Goal: Navigation & Orientation: Find specific page/section

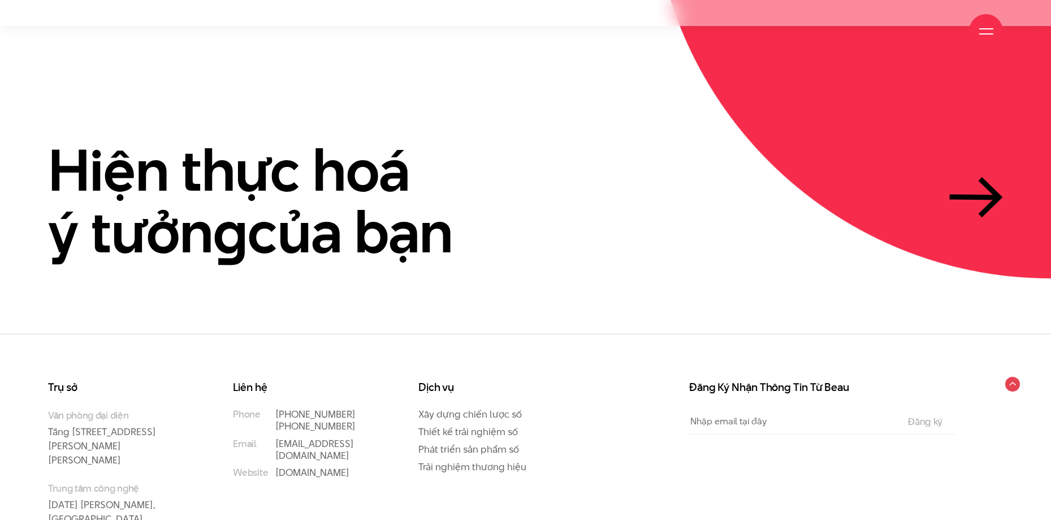
scroll to position [3465, 0]
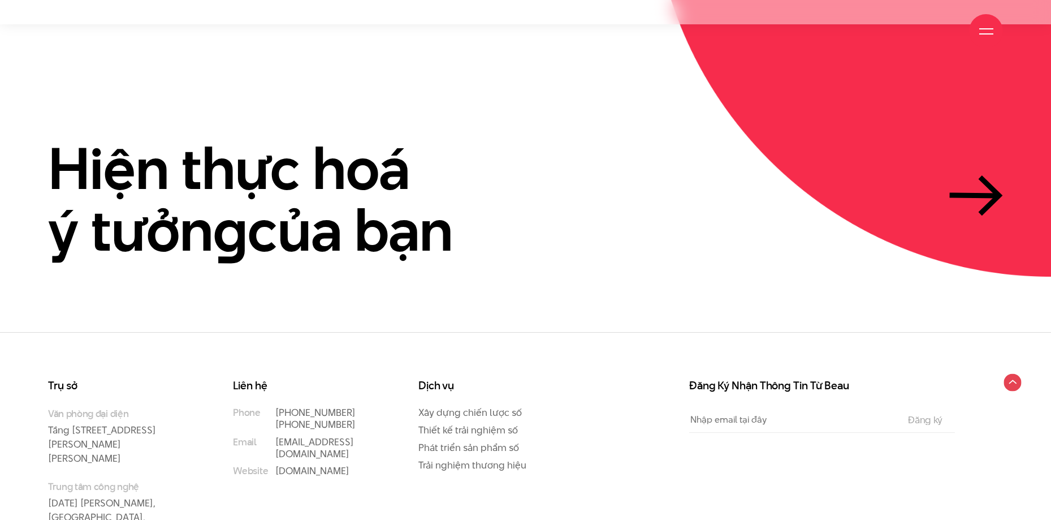
click at [1014, 373] on circle at bounding box center [1013, 382] width 18 height 18
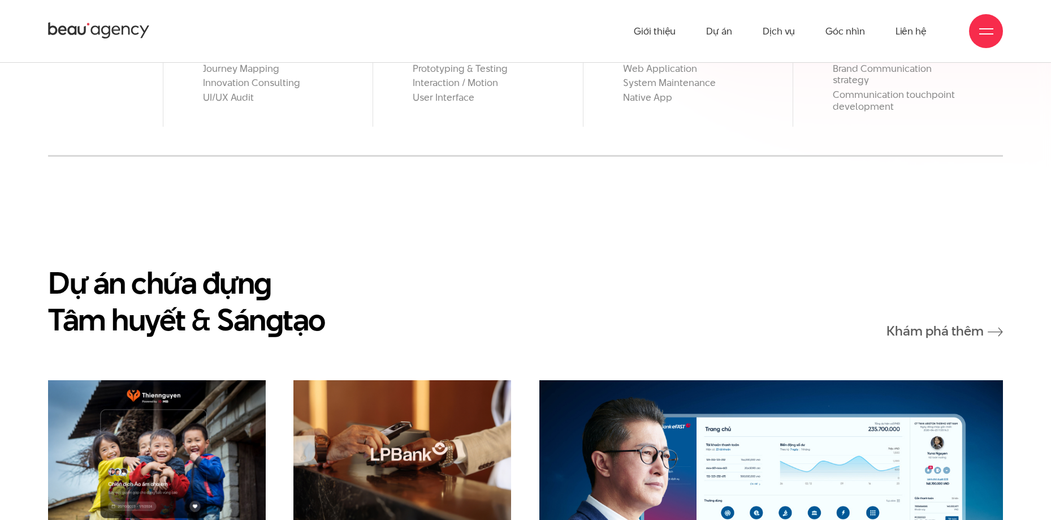
scroll to position [1413, 0]
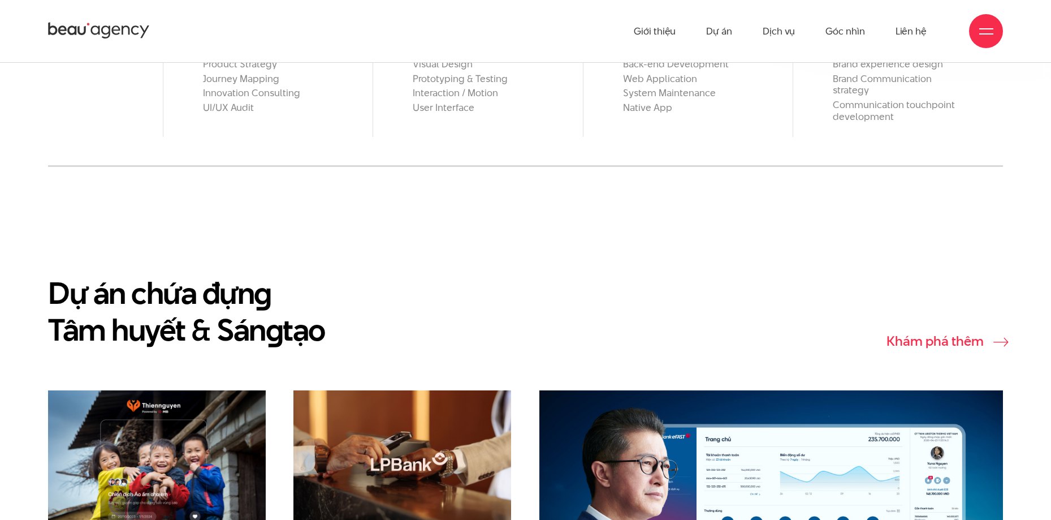
click at [962, 334] on link "Khám phá thêm" at bounding box center [944, 341] width 116 height 14
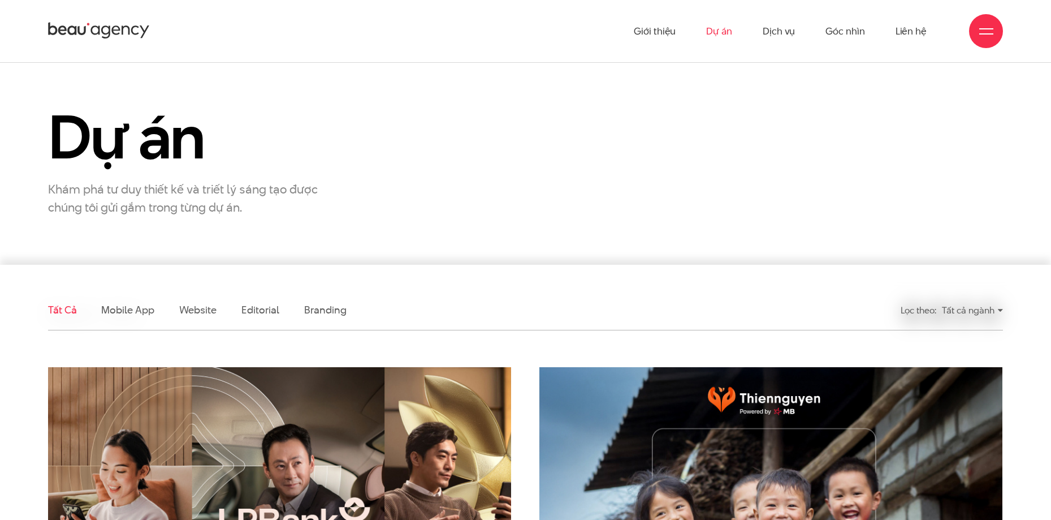
scroll to position [57, 0]
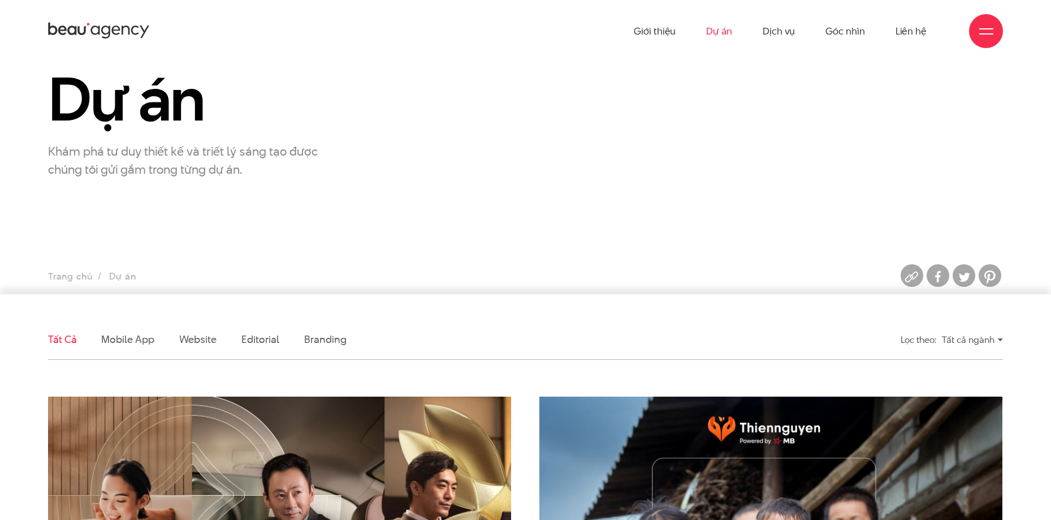
click at [963, 340] on div "Tất cả ngành" at bounding box center [972, 340] width 61 height 20
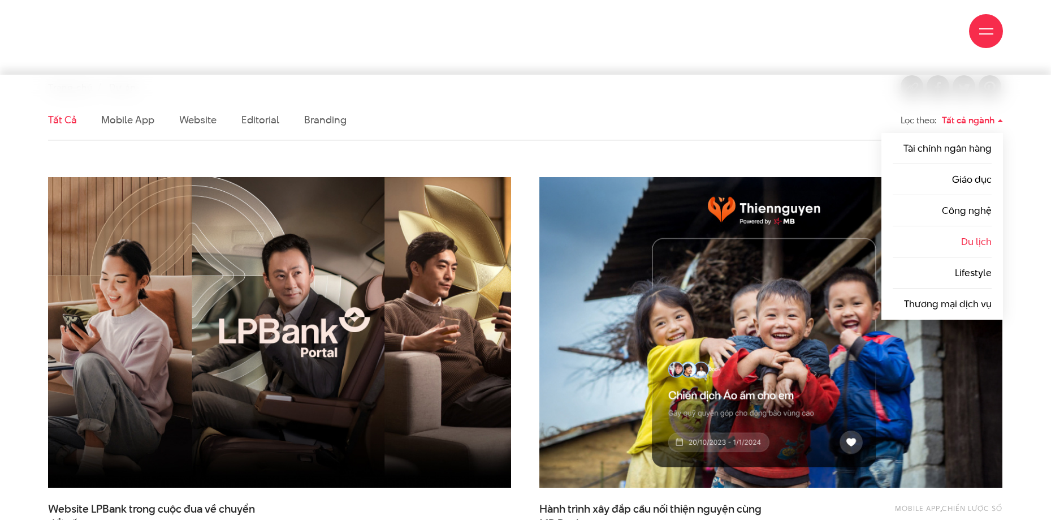
scroll to position [283, 0]
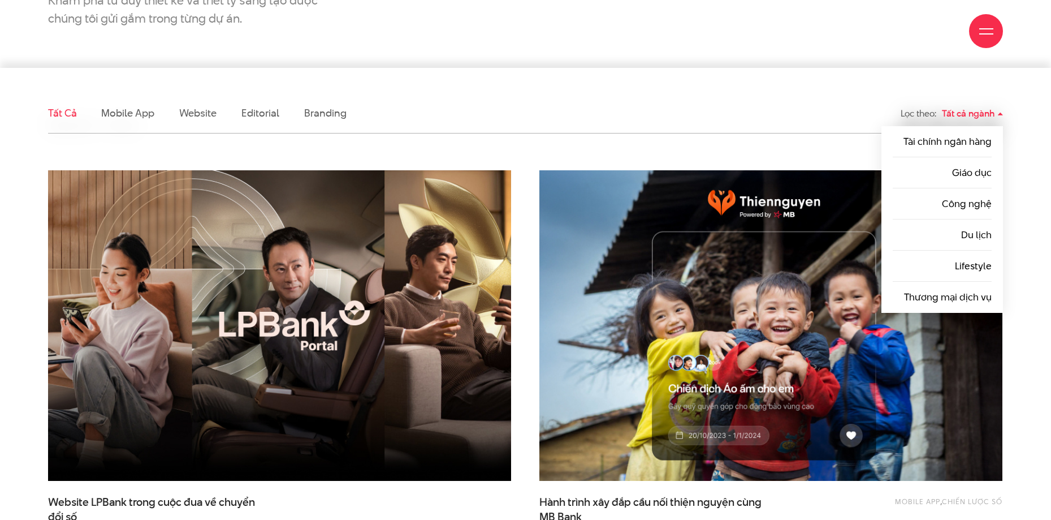
click at [969, 116] on div "Tất cả ngành" at bounding box center [972, 113] width 61 height 20
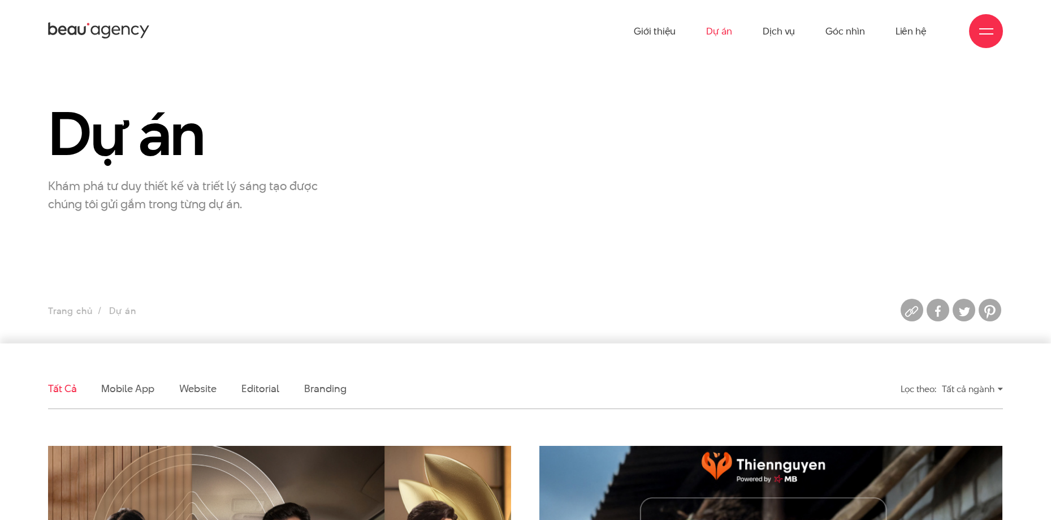
scroll to position [0, 0]
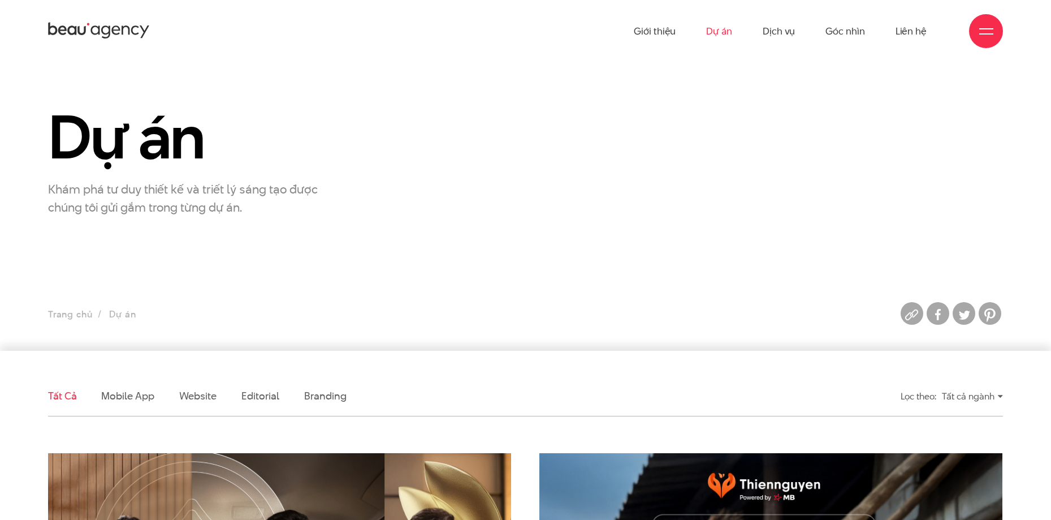
click at [1002, 399] on div "Tất cả ngành" at bounding box center [972, 396] width 61 height 20
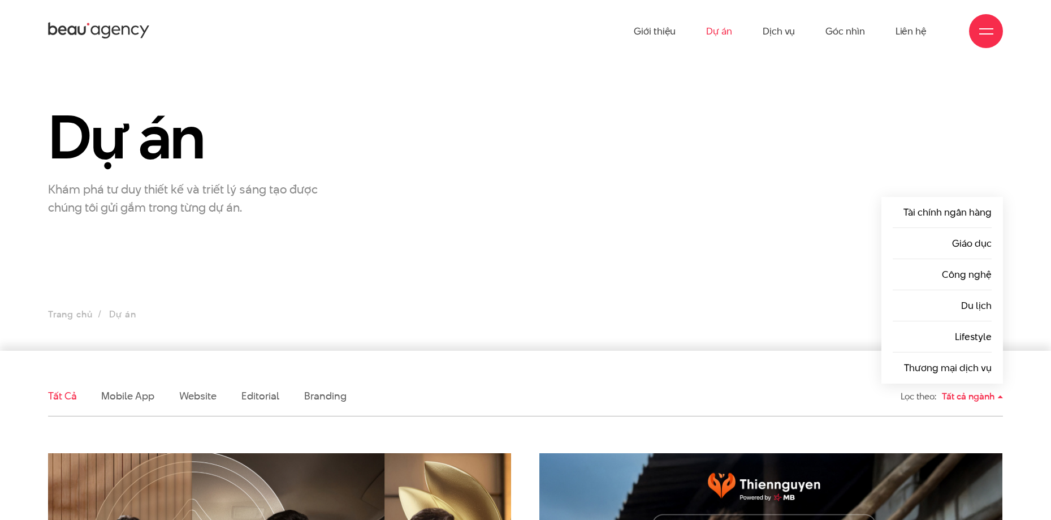
click at [1002, 399] on div "Tất cả ngành" at bounding box center [972, 396] width 61 height 20
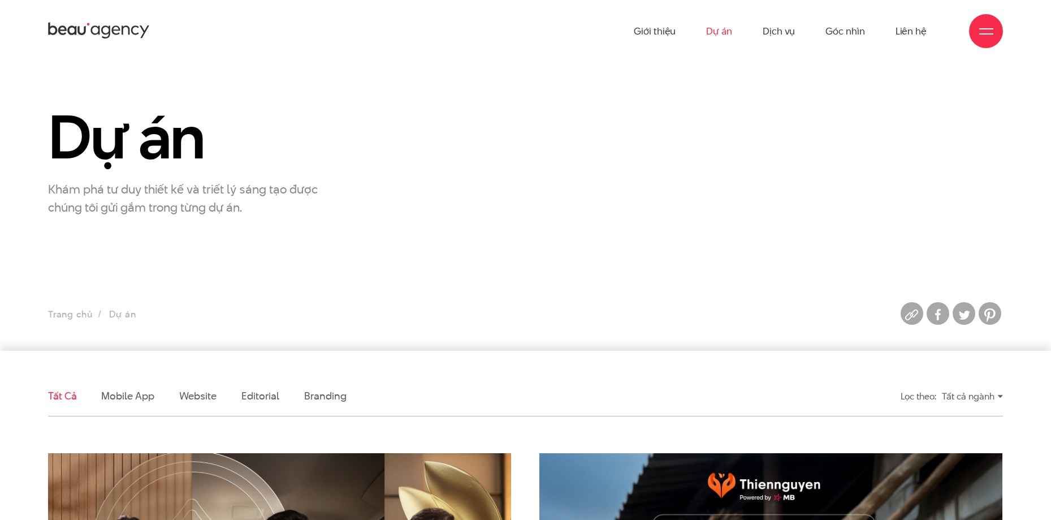
click at [1002, 399] on div "Tất cả ngành" at bounding box center [972, 396] width 61 height 20
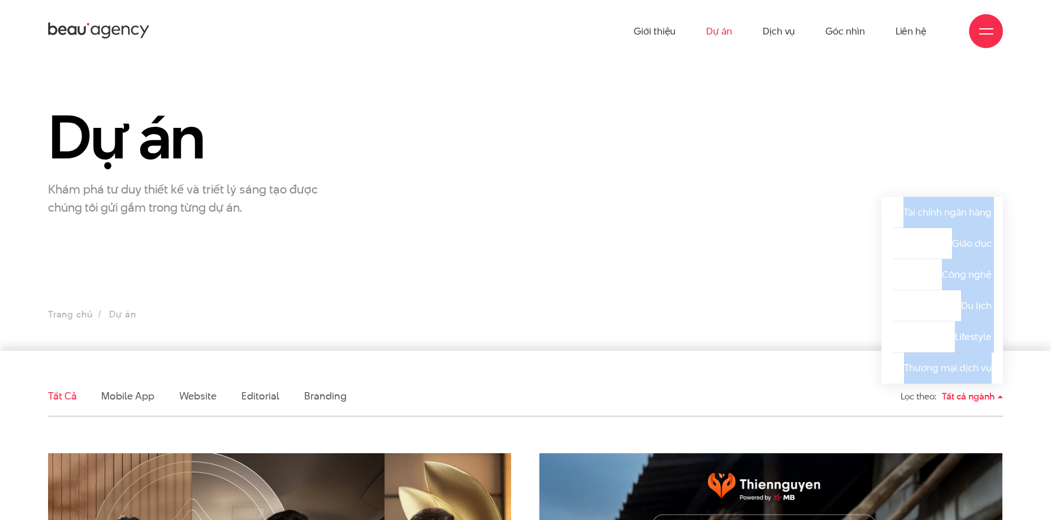
click at [1002, 399] on div "Tất cả ngành" at bounding box center [972, 396] width 61 height 20
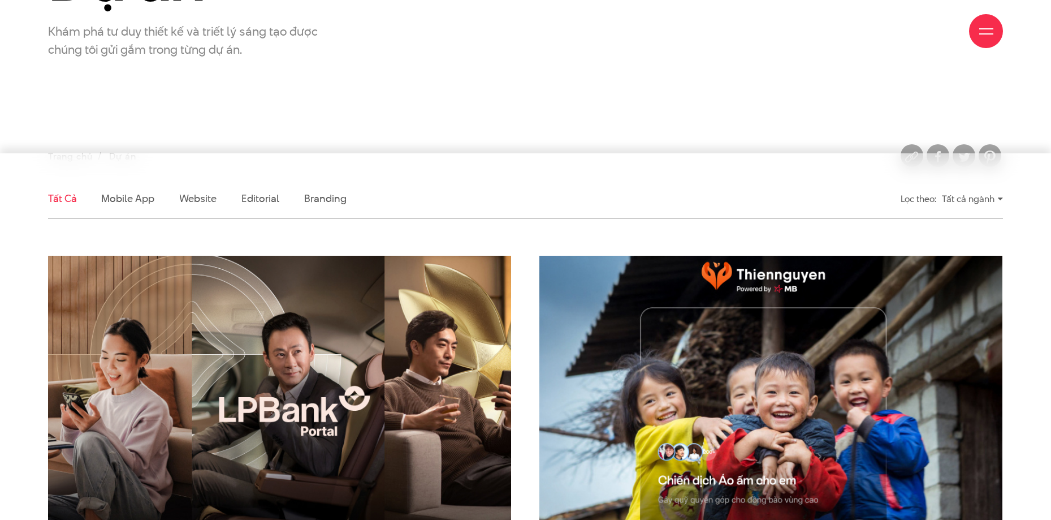
scroll to position [226, 0]
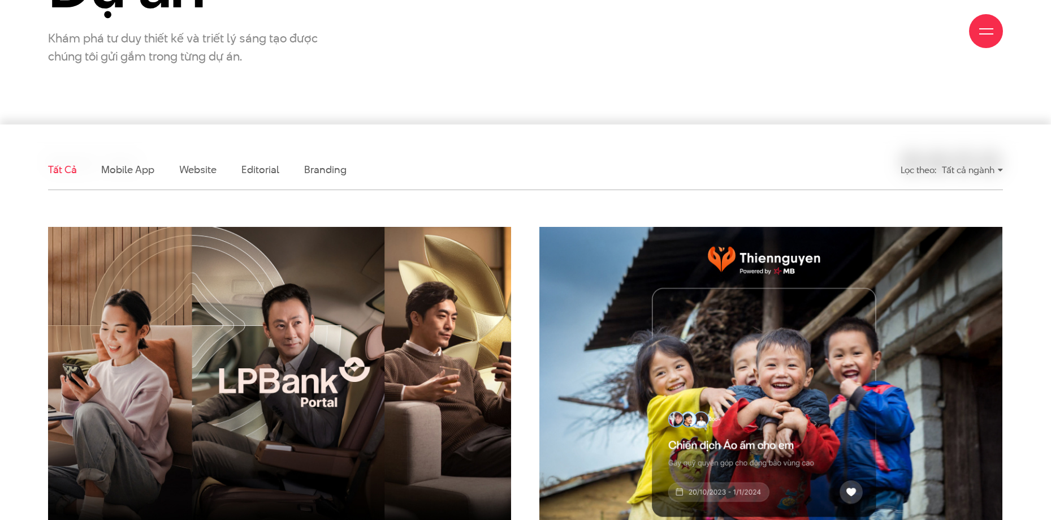
click at [994, 168] on div "Tất cả ngành" at bounding box center [972, 170] width 61 height 20
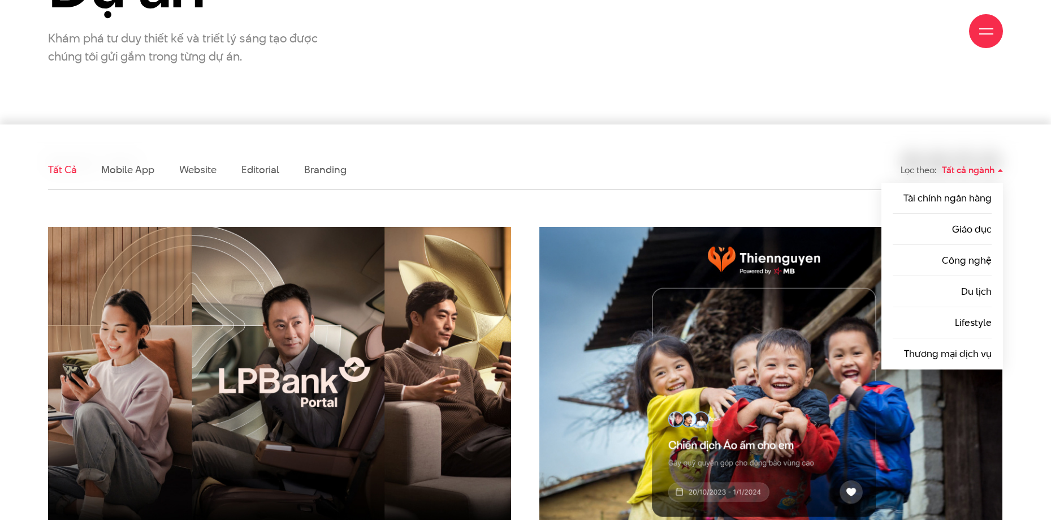
click at [994, 168] on div "Tất cả ngành" at bounding box center [972, 170] width 61 height 20
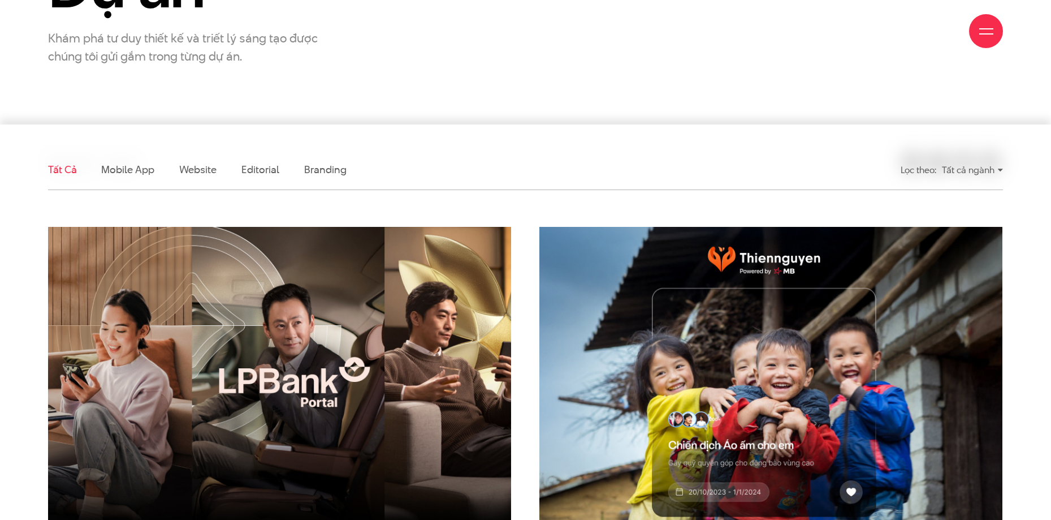
click at [968, 168] on div "Tất cả ngành" at bounding box center [972, 170] width 61 height 20
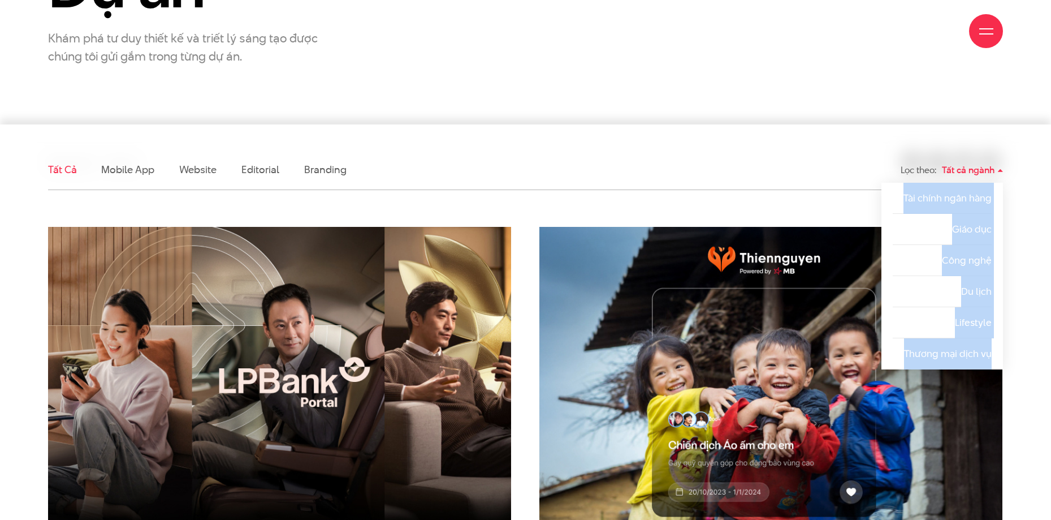
drag, startPoint x: 994, startPoint y: 358, endPoint x: 890, endPoint y: 204, distance: 186.3
click at [890, 204] on ul "Tất cả ngành Tài chính ngân hàng Giáo dục Công nghệ Du lịch Lifestyle Thương mạ…" at bounding box center [942, 276] width 122 height 187
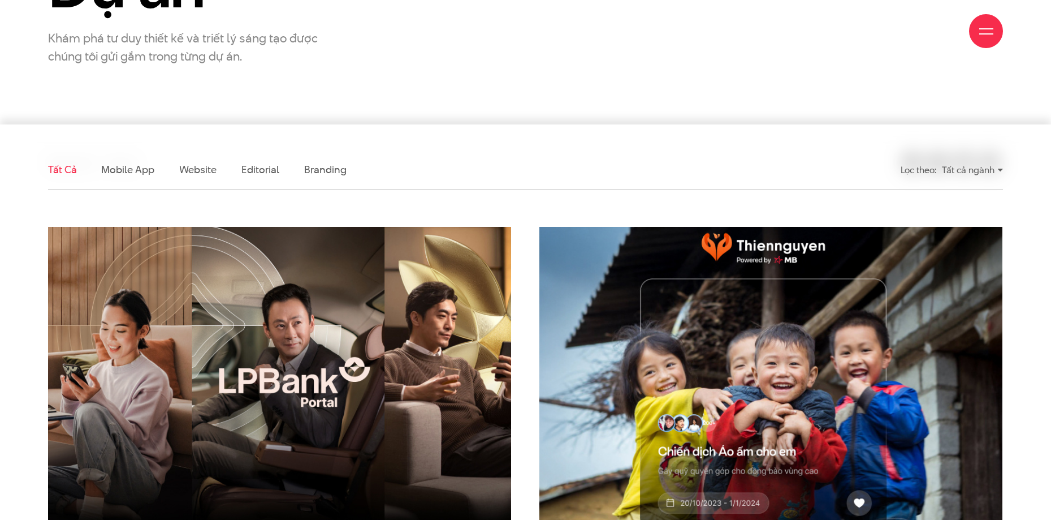
copy ul "Tài chính ngân hàng Giáo dục Công nghệ Du lịch Lifestyle Thương mại dịch vụ"
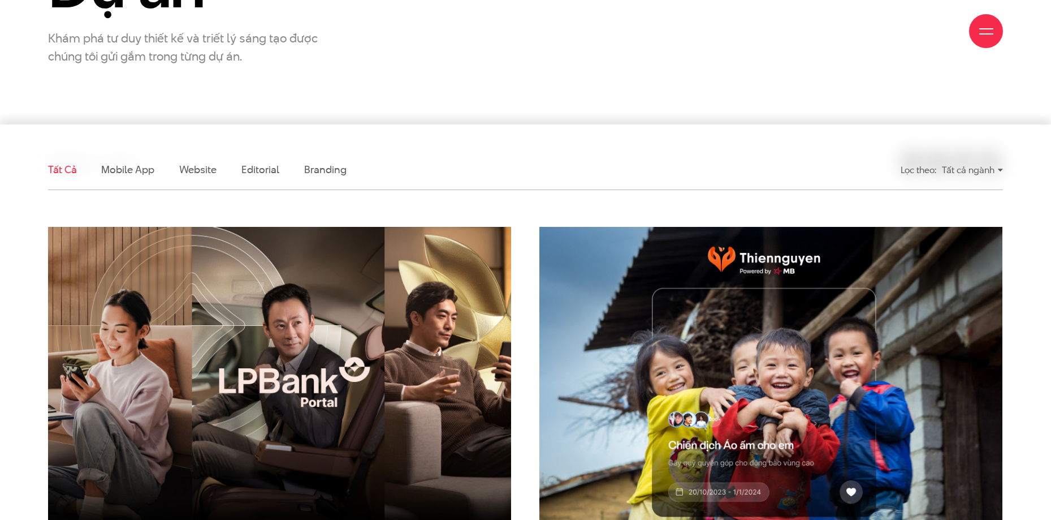
click at [989, 172] on div "Tất cả ngành" at bounding box center [972, 170] width 61 height 20
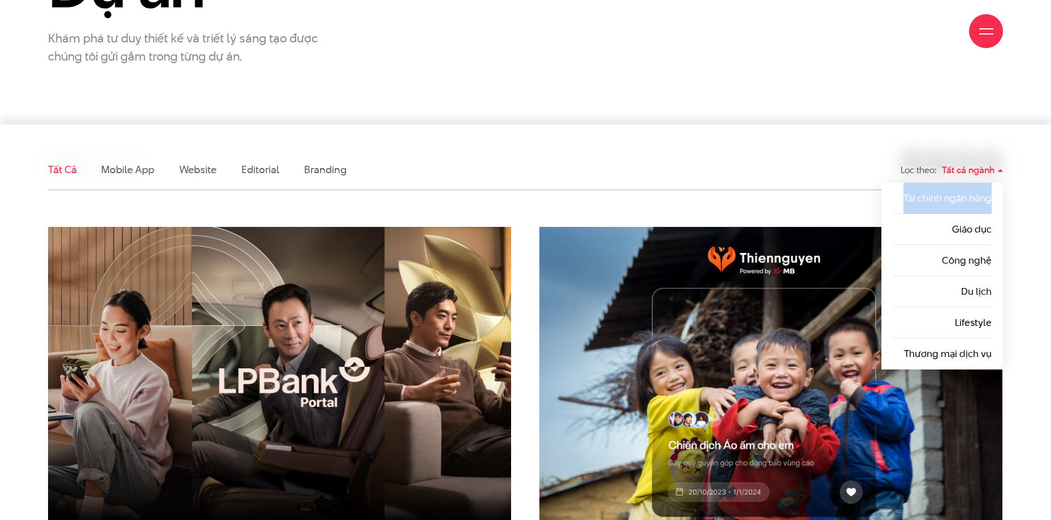
drag, startPoint x: 894, startPoint y: 189, endPoint x: 994, endPoint y: 194, distance: 99.6
click at [994, 194] on ul "Tất cả ngành Tài chính ngân hàng Giáo dục Công nghệ Du lịch Lifestyle Thương mạ…" at bounding box center [942, 276] width 122 height 187
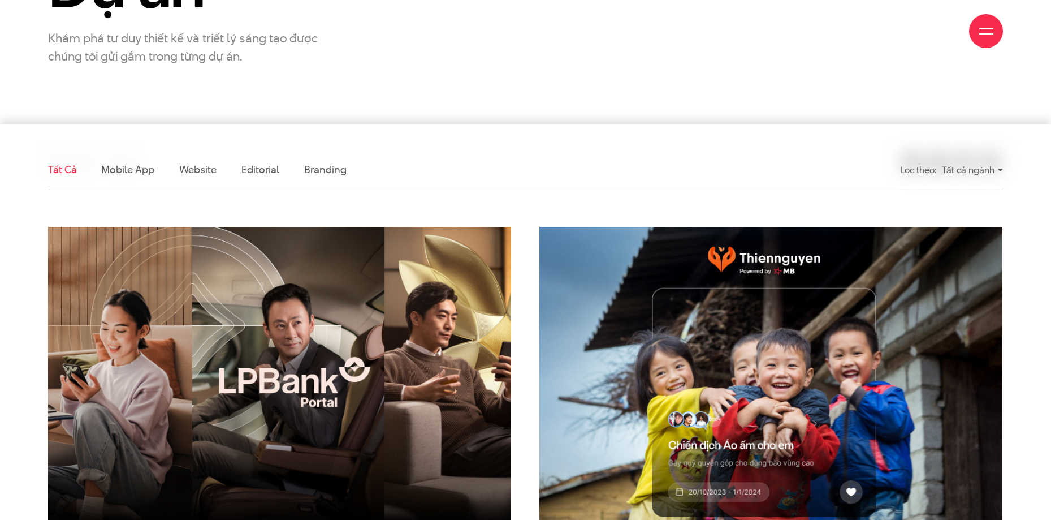
click at [997, 167] on div "Tất cả ngành" at bounding box center [972, 170] width 61 height 20
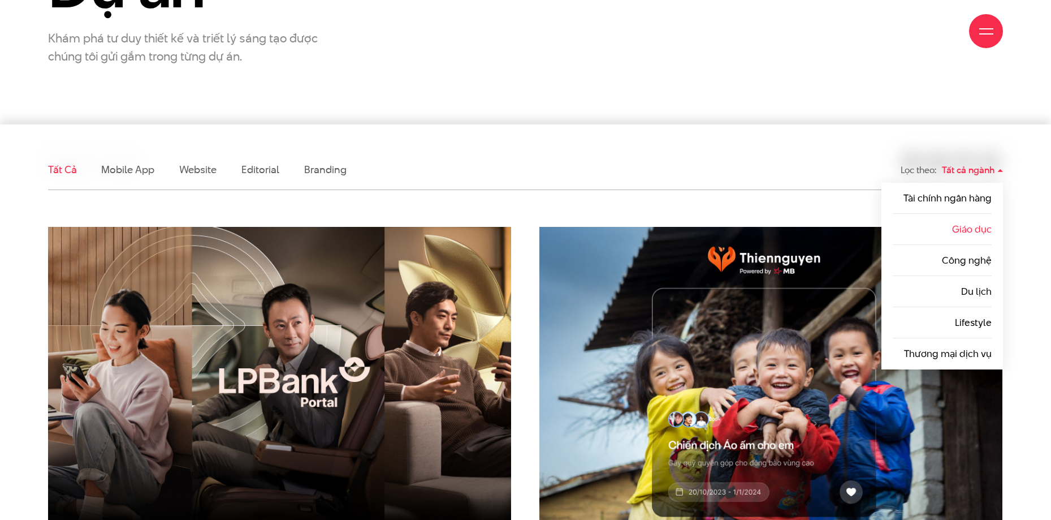
click at [971, 236] on li "Giáo dục" at bounding box center [942, 229] width 99 height 31
click at [966, 198] on link "Tài chính ngân hàng" at bounding box center [947, 198] width 88 height 14
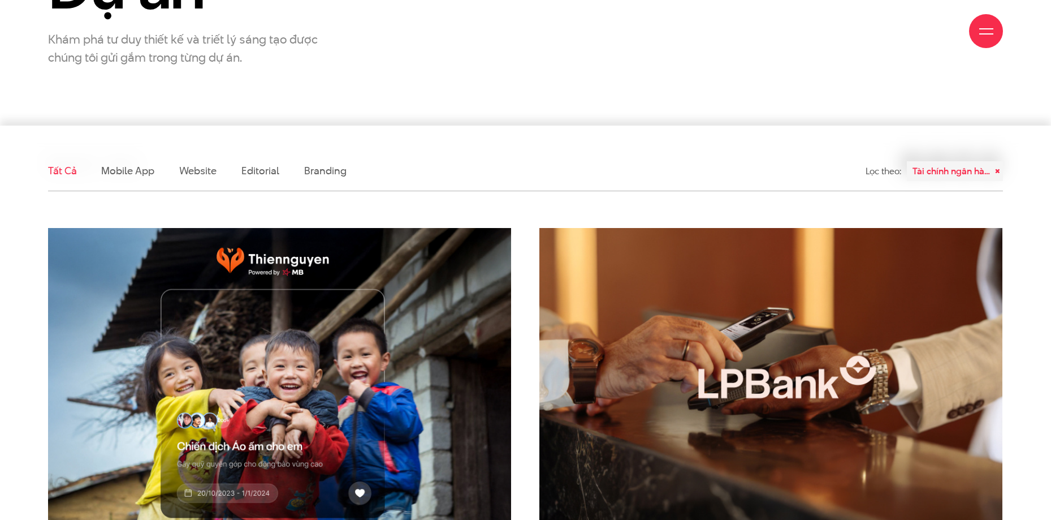
scroll to position [226, 0]
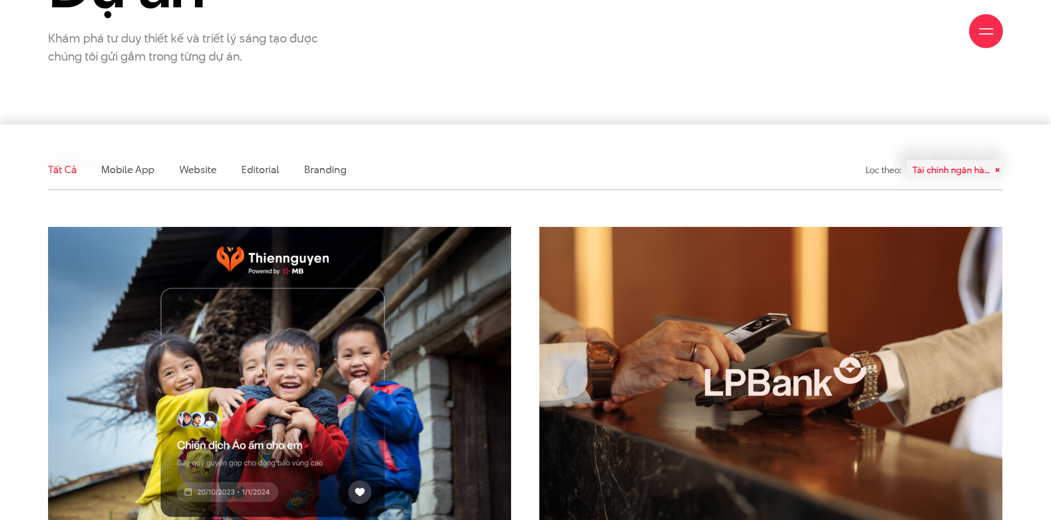
click at [987, 172] on div "Tài chính ngân hàng" at bounding box center [955, 170] width 96 height 20
click at [987, 170] on div "Tài chính ngân hàng" at bounding box center [955, 170] width 96 height 20
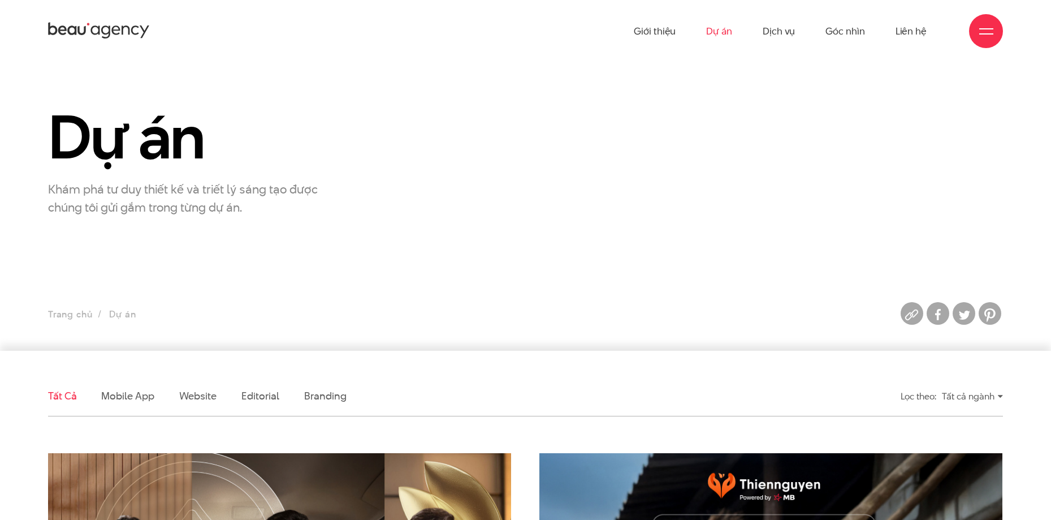
click at [977, 394] on div "Tất cả ngành" at bounding box center [972, 396] width 61 height 20
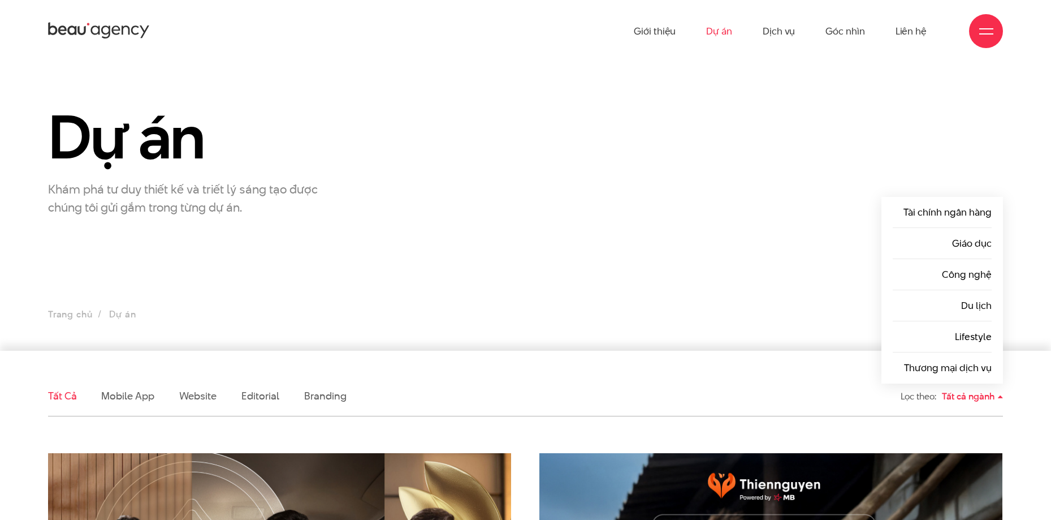
click at [985, 398] on div "Tất cả ngành" at bounding box center [972, 396] width 61 height 20
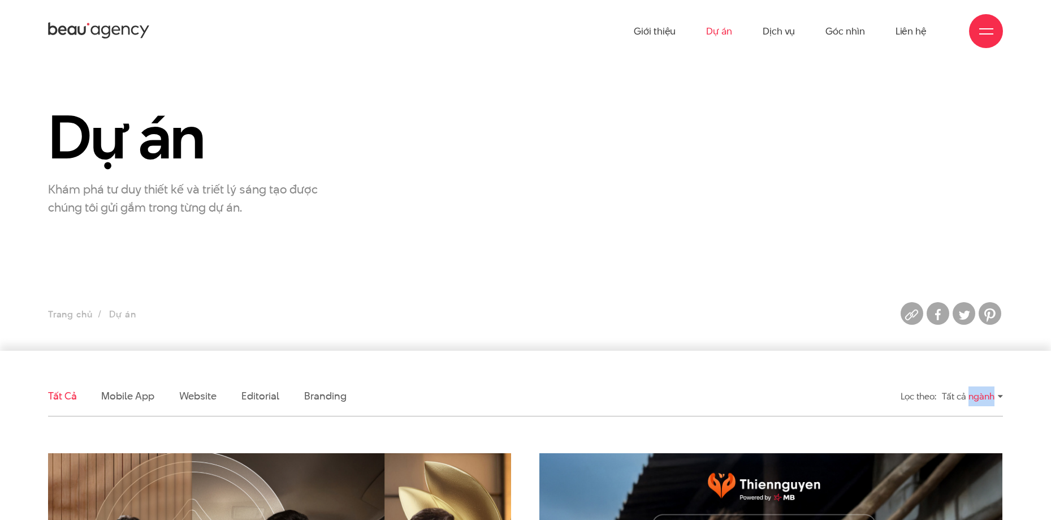
click at [985, 398] on div "Tất cả ngành" at bounding box center [972, 396] width 61 height 20
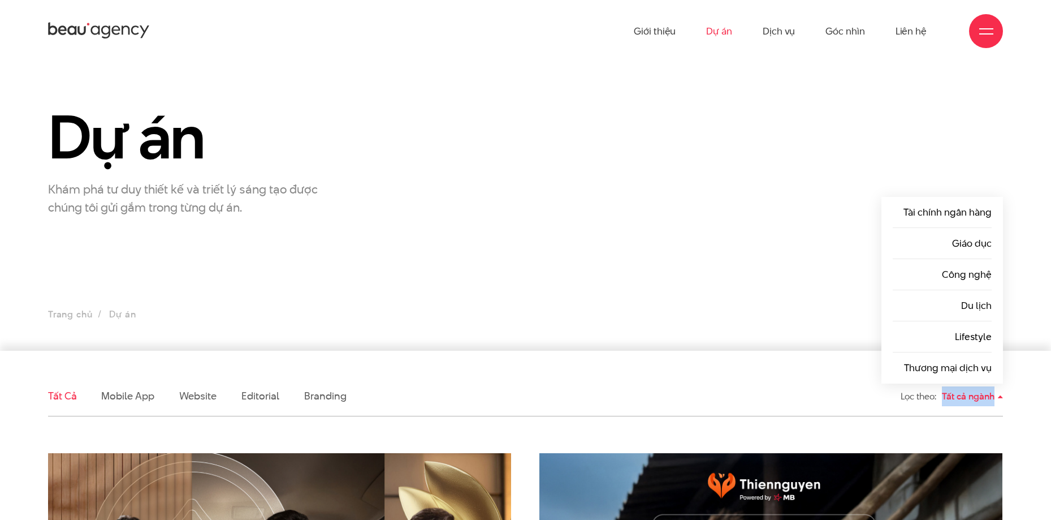
click at [985, 398] on div "Tất cả ngành" at bounding box center [972, 396] width 61 height 20
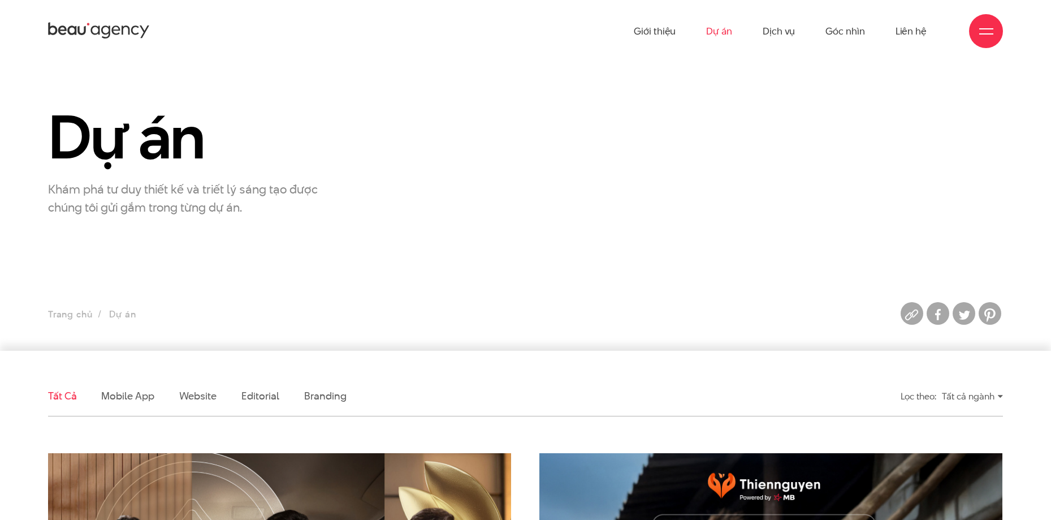
click at [980, 395] on div "Tất cả ngành" at bounding box center [972, 396] width 61 height 20
